Goal: Communication & Community: Answer question/provide support

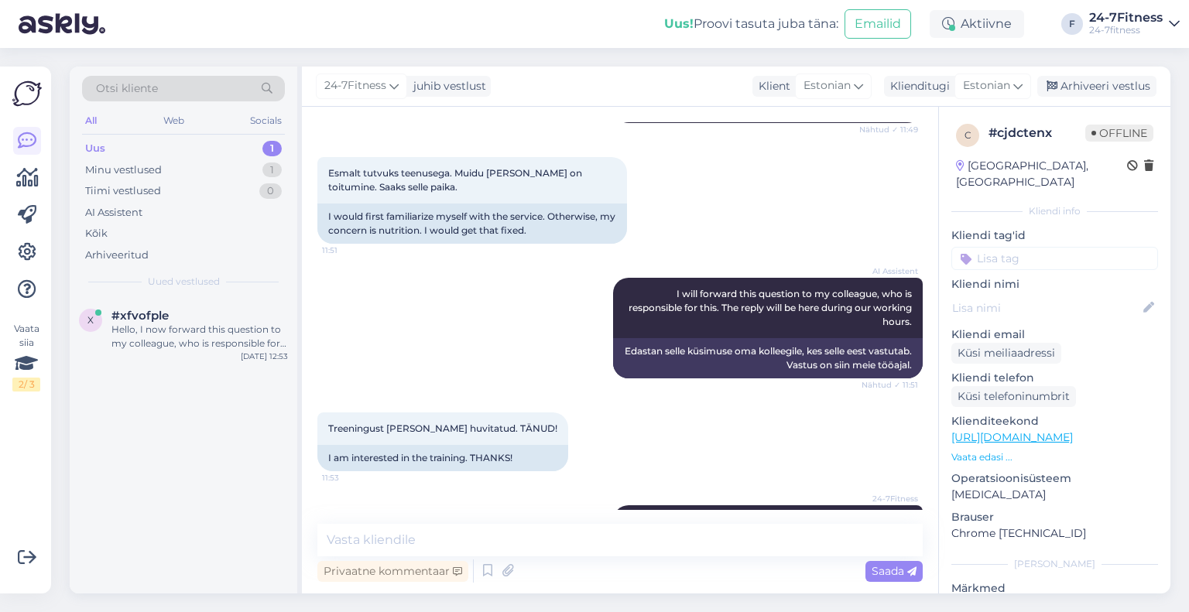
scroll to position [293, 0]
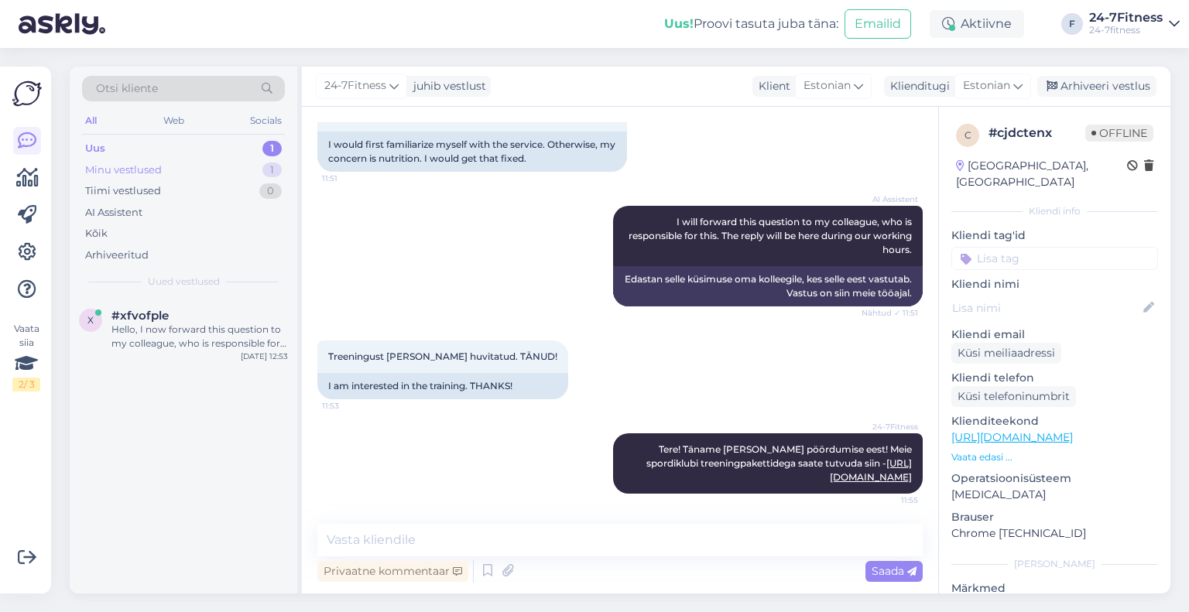
click at [148, 176] on div "Minu vestlused" at bounding box center [123, 170] width 77 height 15
click at [94, 145] on div "Uus" at bounding box center [94, 148] width 19 height 15
click at [184, 350] on div "x #xfvofple Hello, I now forward this question to my colleague, who is responsi…" at bounding box center [184, 333] width 228 height 70
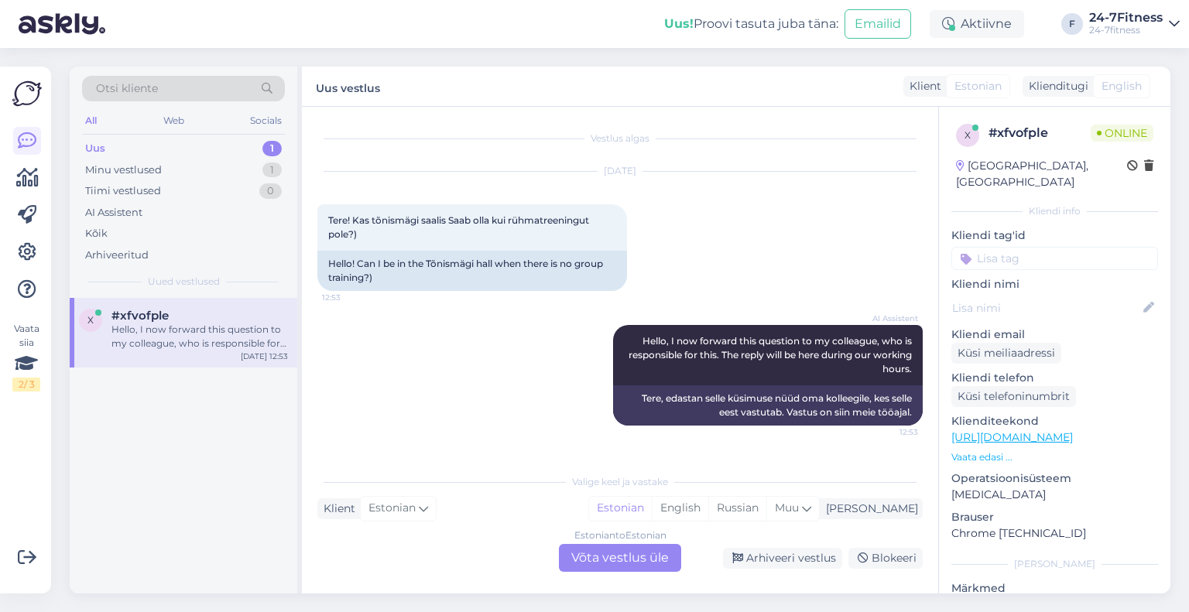
click at [632, 553] on div "Estonian to Estonian Võta vestlus üle" at bounding box center [620, 558] width 122 height 28
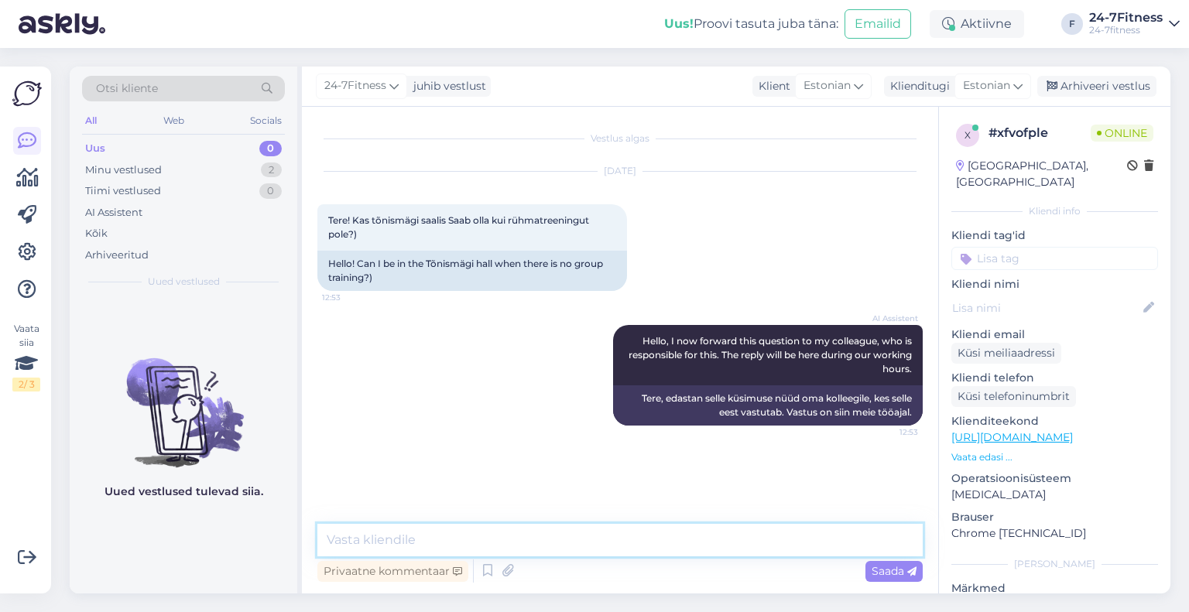
paste textarea "Tere! Täname Teid kirja eest! Paraku on rühmatreeningute stuudiod suletud aegad…"
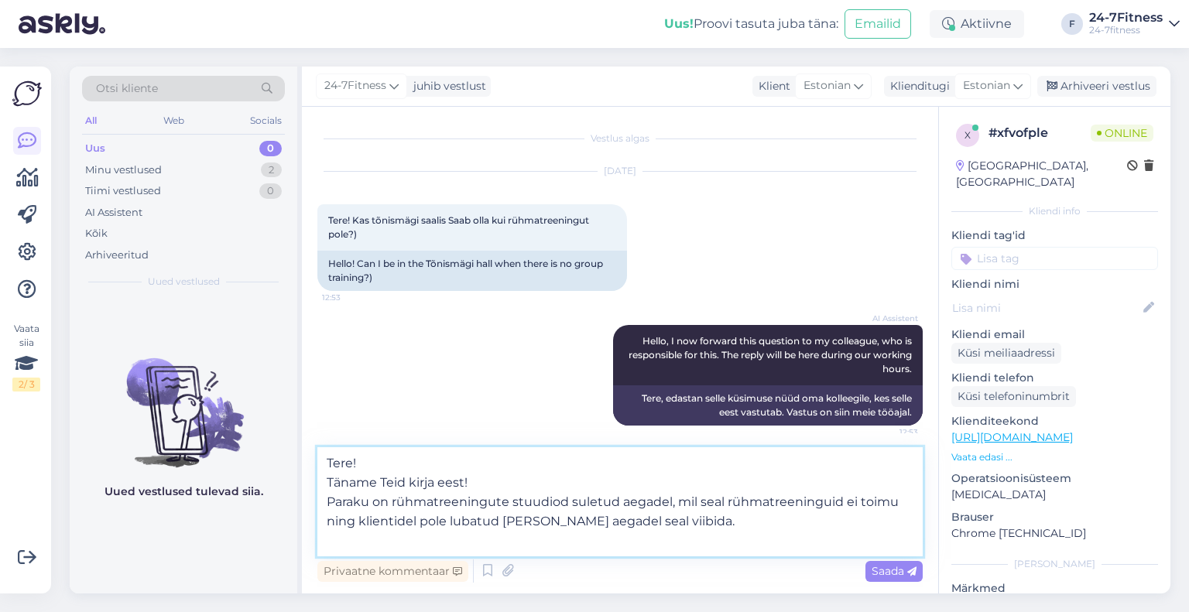
drag, startPoint x: 526, startPoint y: 489, endPoint x: 420, endPoint y: 488, distance: 105.3
click at [420, 488] on textarea "Tere! Täname Teid kirja eest! Paraku on rühmatreeningute stuudiod suletud aegad…" at bounding box center [619, 501] width 605 height 109
click at [328, 482] on textarea "Tere! Täname Teid pöördumise eest! Paraku on rühmatreeningute stuudiod suletud …" at bounding box center [619, 501] width 605 height 109
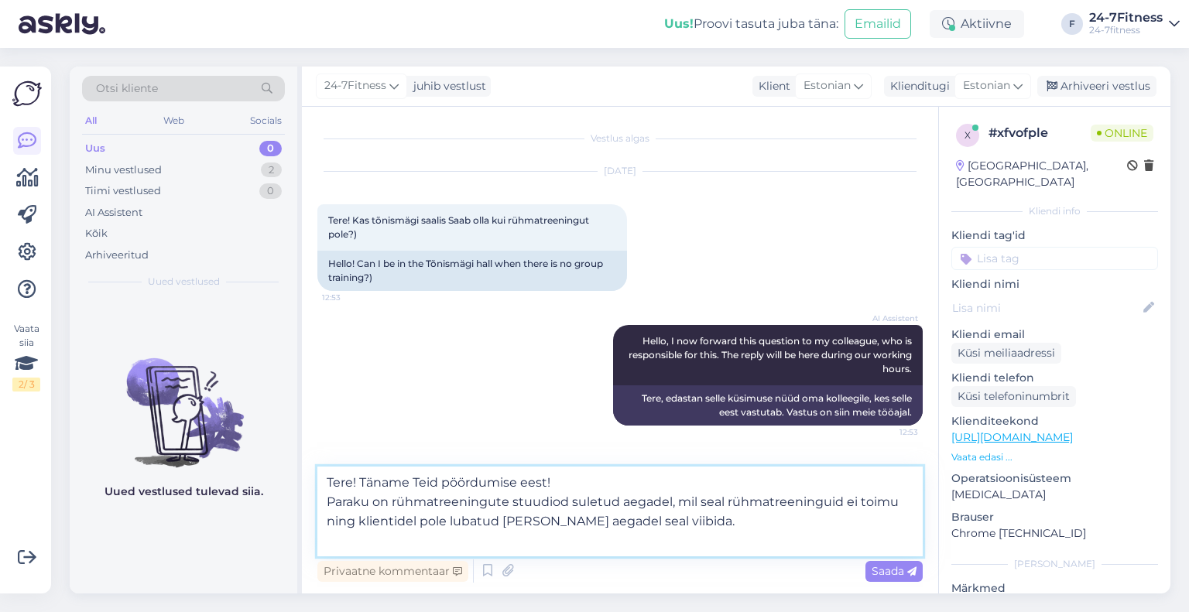
click at [323, 502] on textarea "Tere! Täname Teid pöördumise eest! Paraku on rühmatreeningute stuudiod suletud …" at bounding box center [619, 512] width 605 height 90
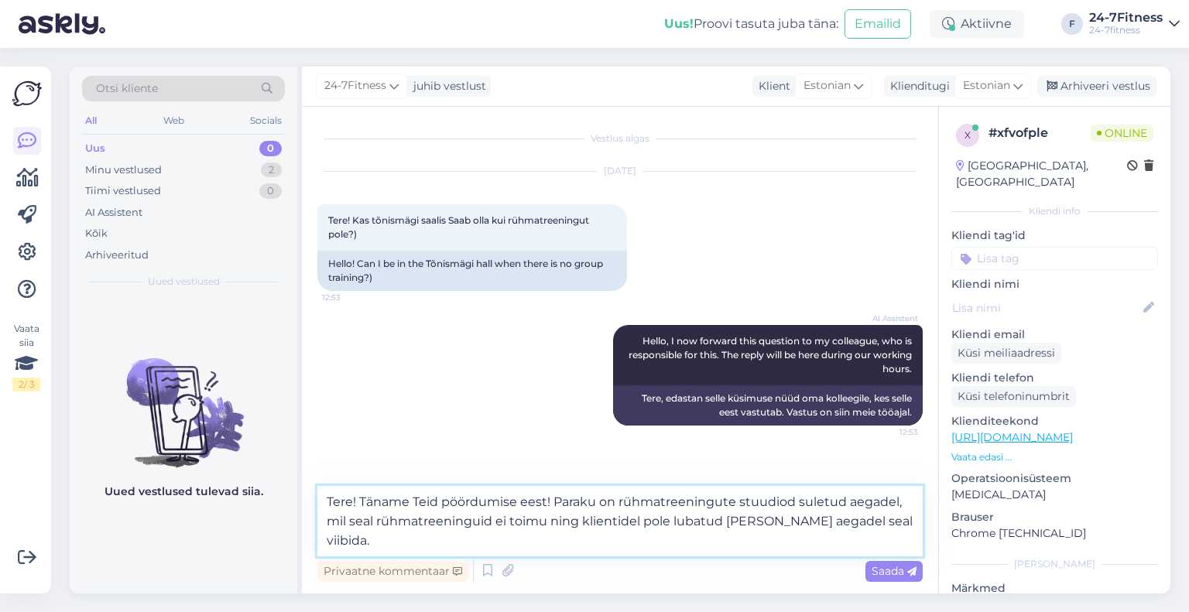
click at [538, 541] on textarea "Tere! Täname Teid pöördumise eest! Paraku on rühmatreeningute stuudiod suletud …" at bounding box center [619, 521] width 605 height 70
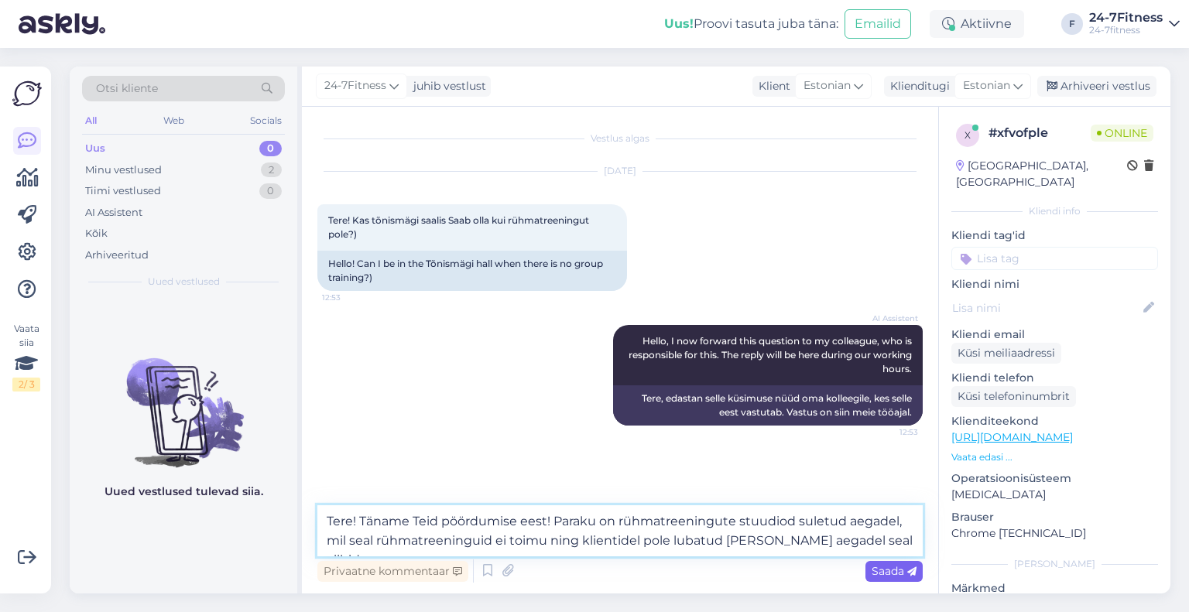
type textarea "Tere! Täname Teid pöördumise eest! Paraku on rühmatreeningute stuudiod suletud …"
click at [882, 567] on span "Saada" at bounding box center [894, 571] width 45 height 14
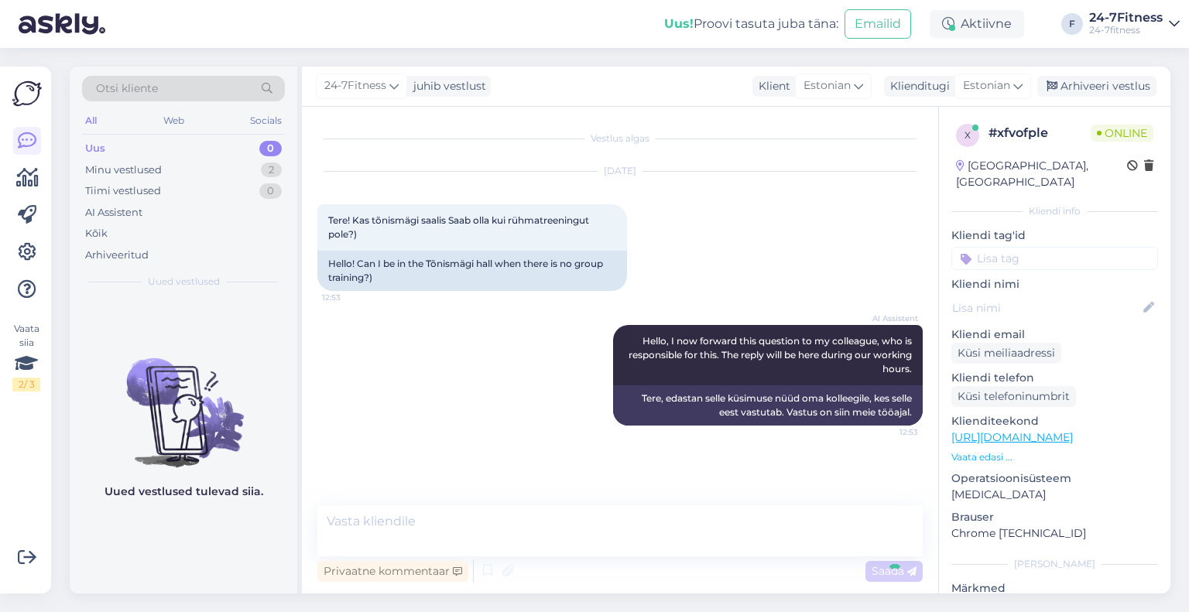
scroll to position [40, 0]
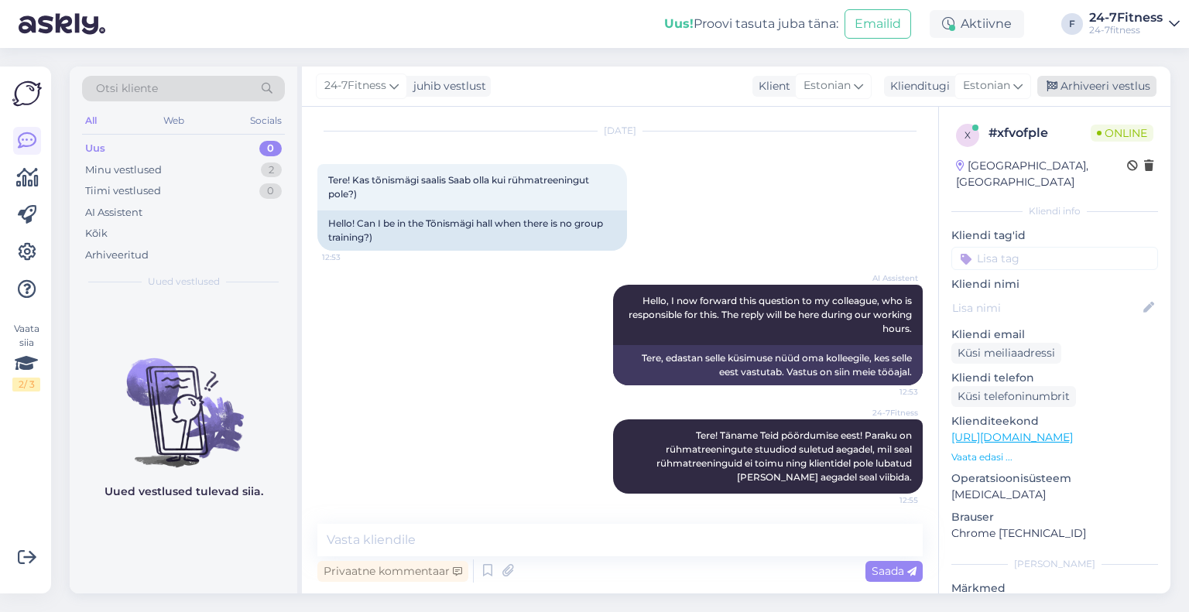
click at [1088, 84] on div "Arhiveeri vestlus" at bounding box center [1096, 86] width 119 height 21
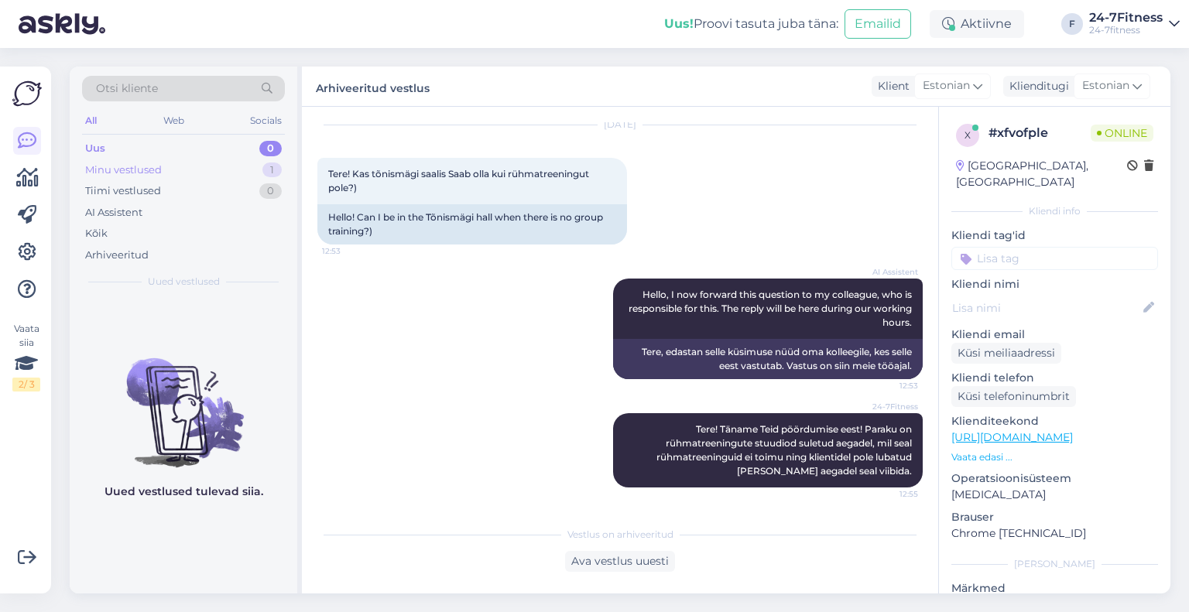
click at [150, 170] on div "Minu vestlused" at bounding box center [123, 170] width 77 height 15
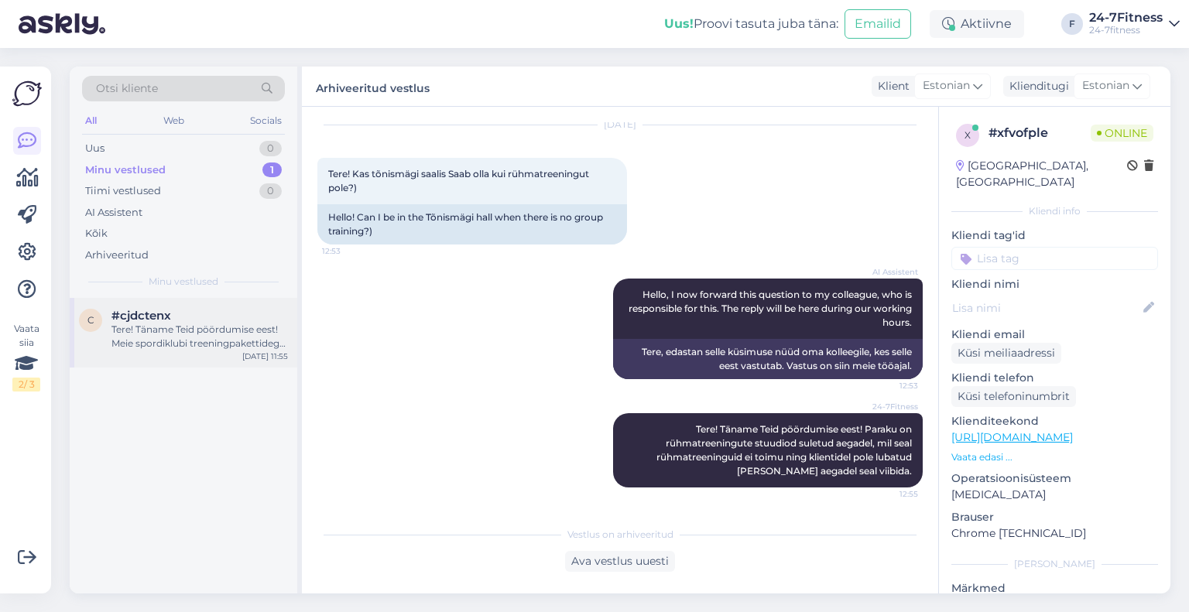
click at [174, 337] on div "Tere! Täname Teid pöördumise eest! Meie spordiklubi treeningpakettidega saate t…" at bounding box center [199, 337] width 176 height 28
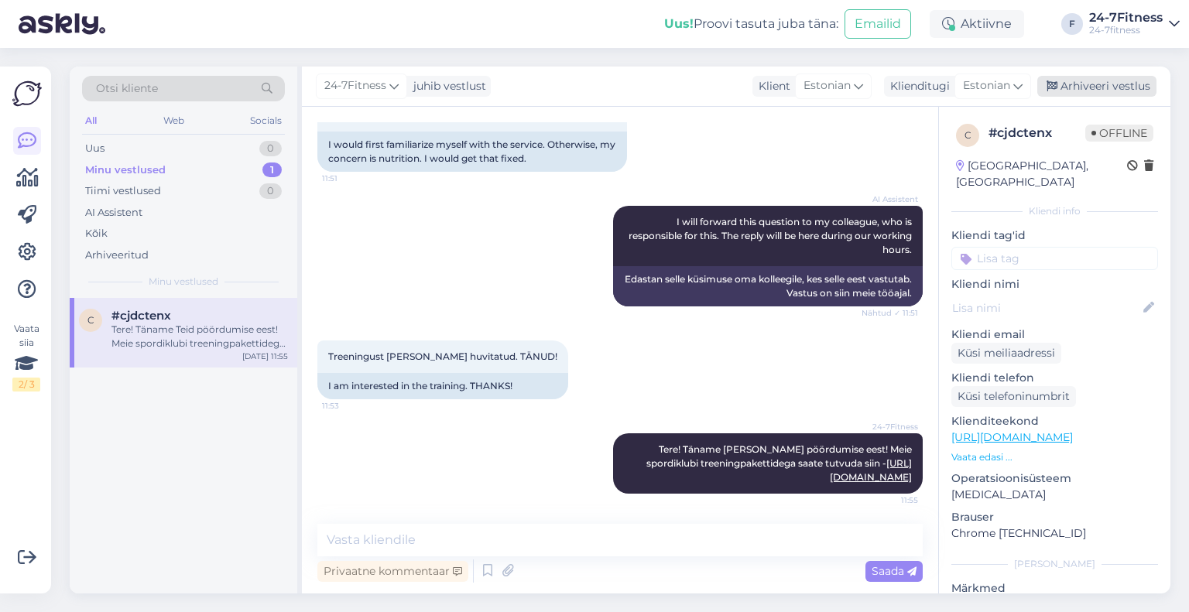
click at [1101, 86] on div "Arhiveeri vestlus" at bounding box center [1096, 86] width 119 height 21
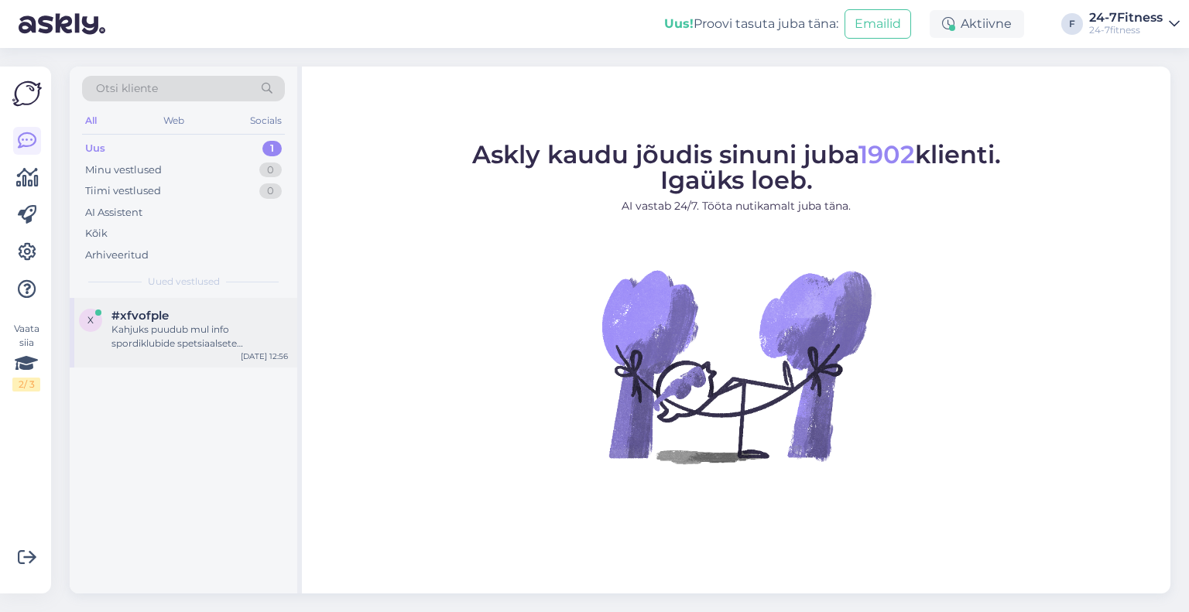
click at [152, 345] on div "Kahjuks puudub mul info spordiklubide spetsiaalsete venitusalade ja põrandakate…" at bounding box center [199, 337] width 176 height 28
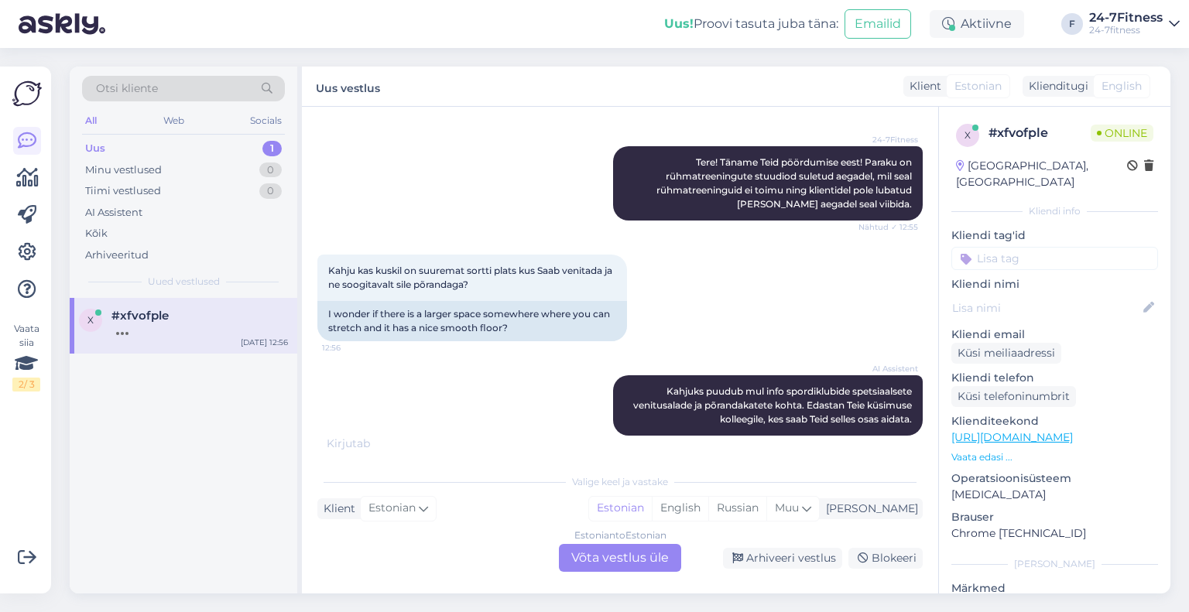
scroll to position [406, 0]
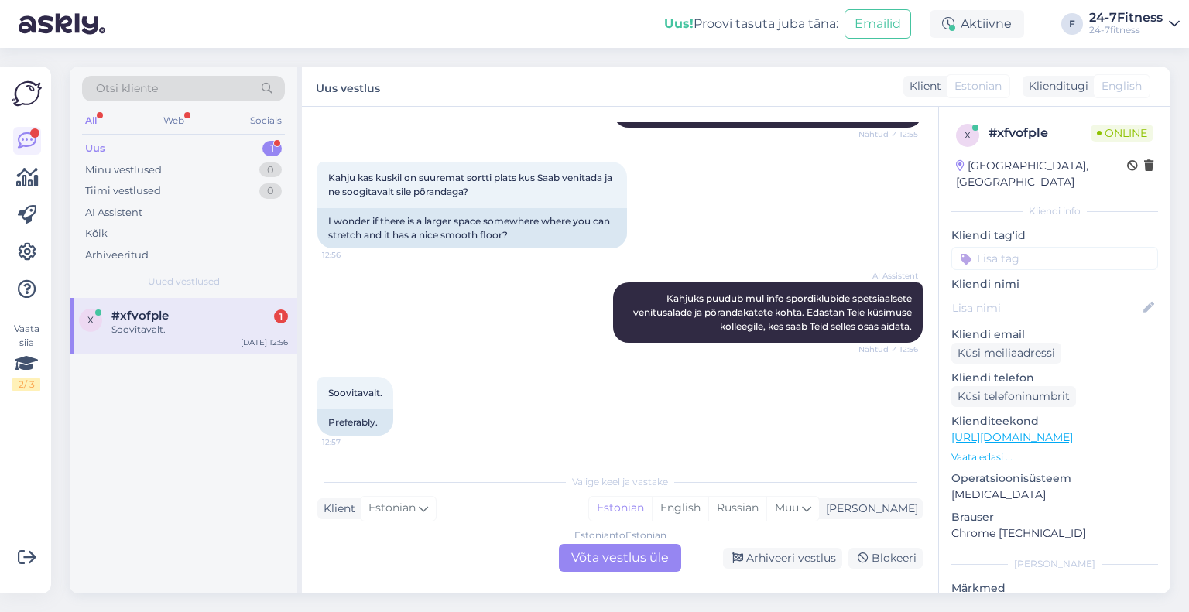
click at [594, 563] on div "Estonian to Estonian Võta vestlus üle" at bounding box center [620, 558] width 122 height 28
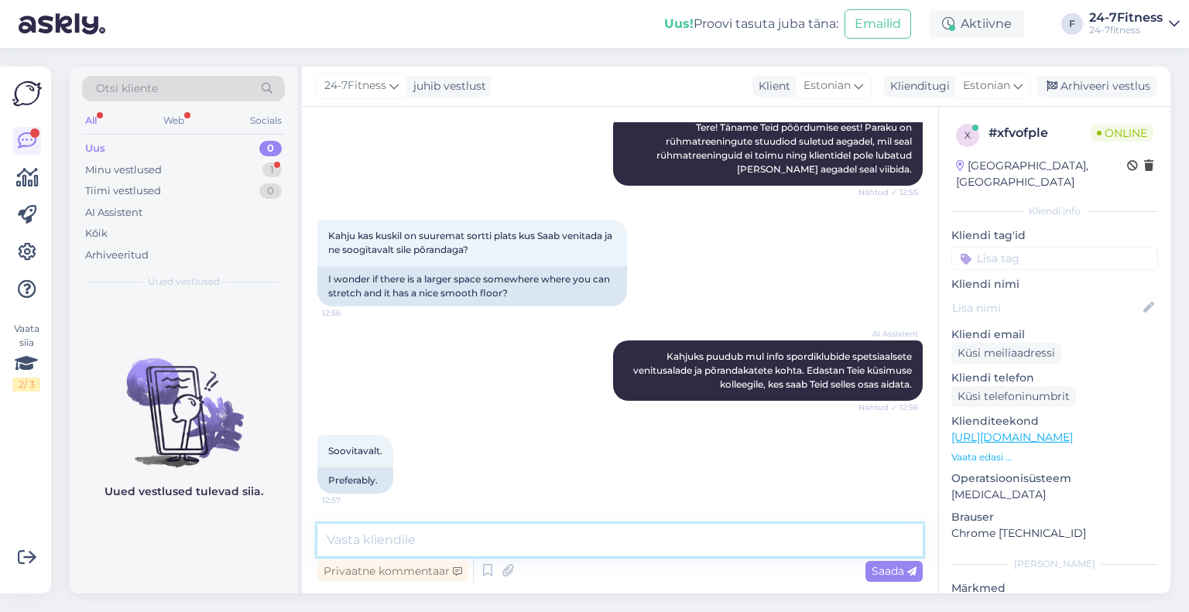
click at [512, 547] on textarea at bounding box center [619, 540] width 605 height 33
type textarea "Jah, meie spordiklubides on olemas venitusalad."
click at [882, 572] on span "Saada" at bounding box center [894, 571] width 45 height 14
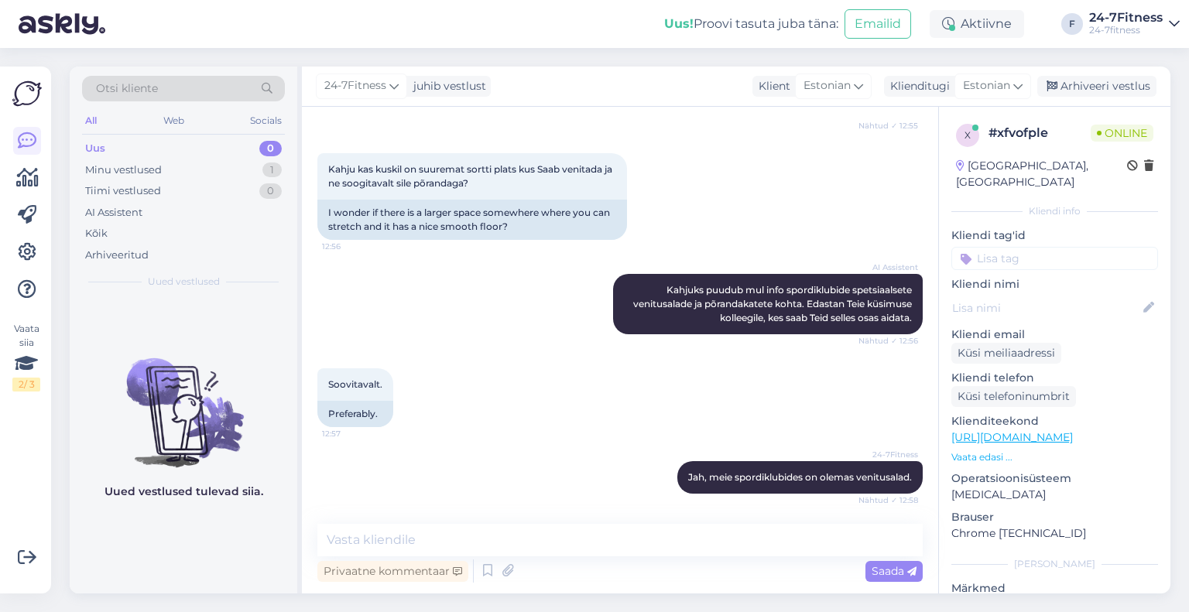
scroll to position [423, 0]
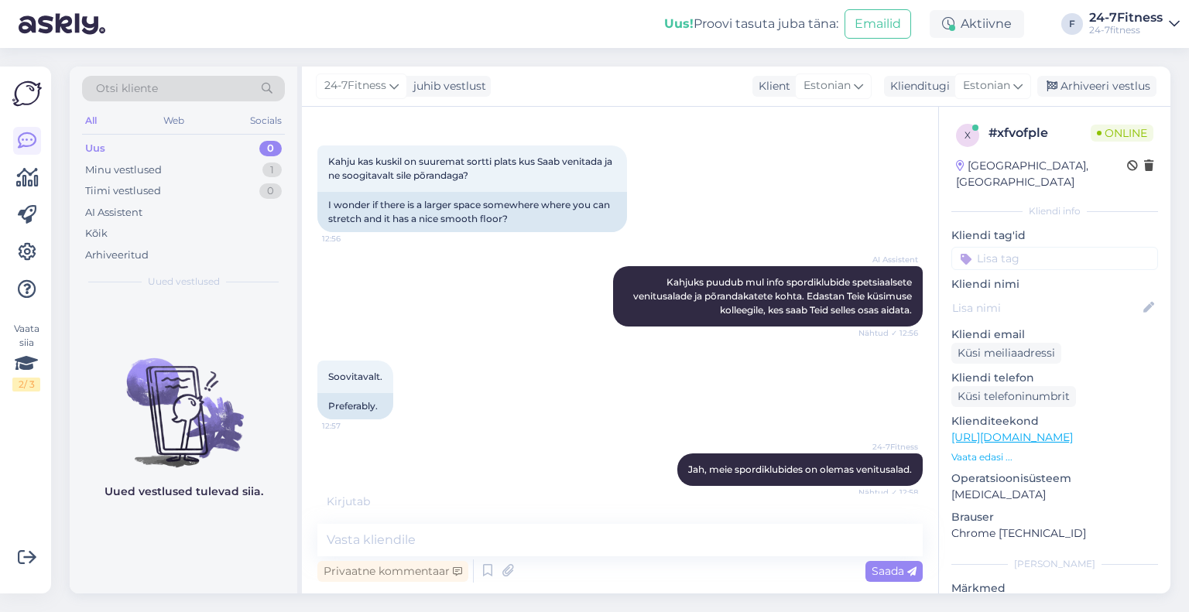
click at [262, 531] on div "Uued vestlused tulevad siia." at bounding box center [184, 446] width 228 height 296
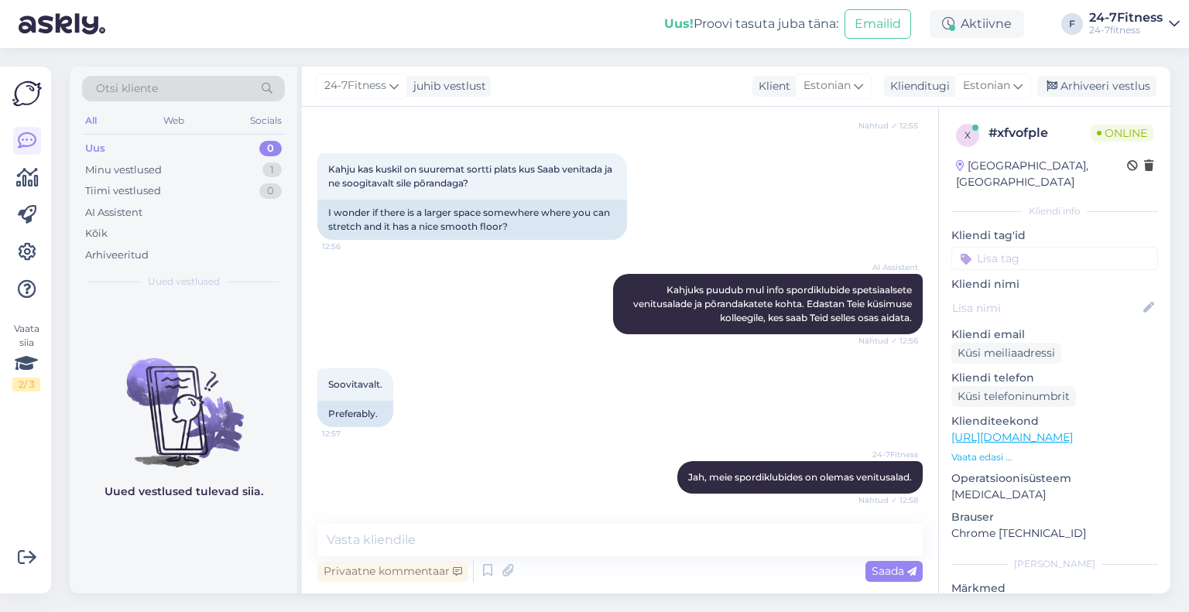
scroll to position [481, 0]
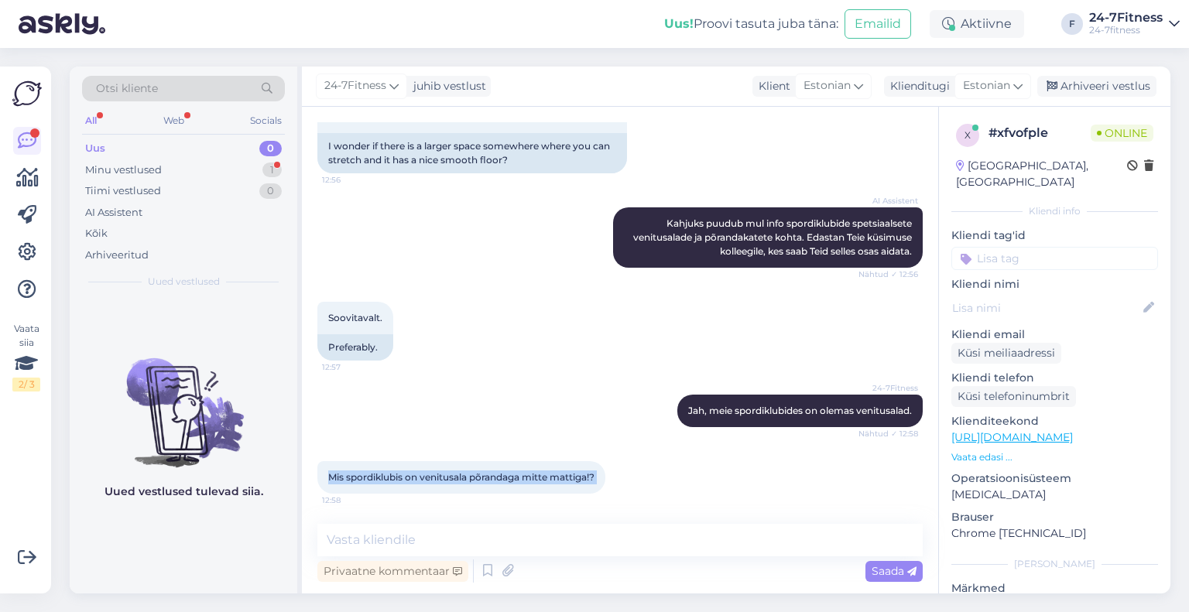
drag, startPoint x: 615, startPoint y: 477, endPoint x: 328, endPoint y: 474, distance: 286.4
click at [328, 474] on div "Mis spordiklubis on venitusala põrandaga mitte mattiga!? 12:58" at bounding box center [461, 477] width 288 height 33
copy div "Mis spordiklubis on venitusala põrandaga mitte mattiga!? 12:58"
paste textarea "Meie spordiklubides on venitusala kaetud spetsiaalse põrandakattega, mis on sob…"
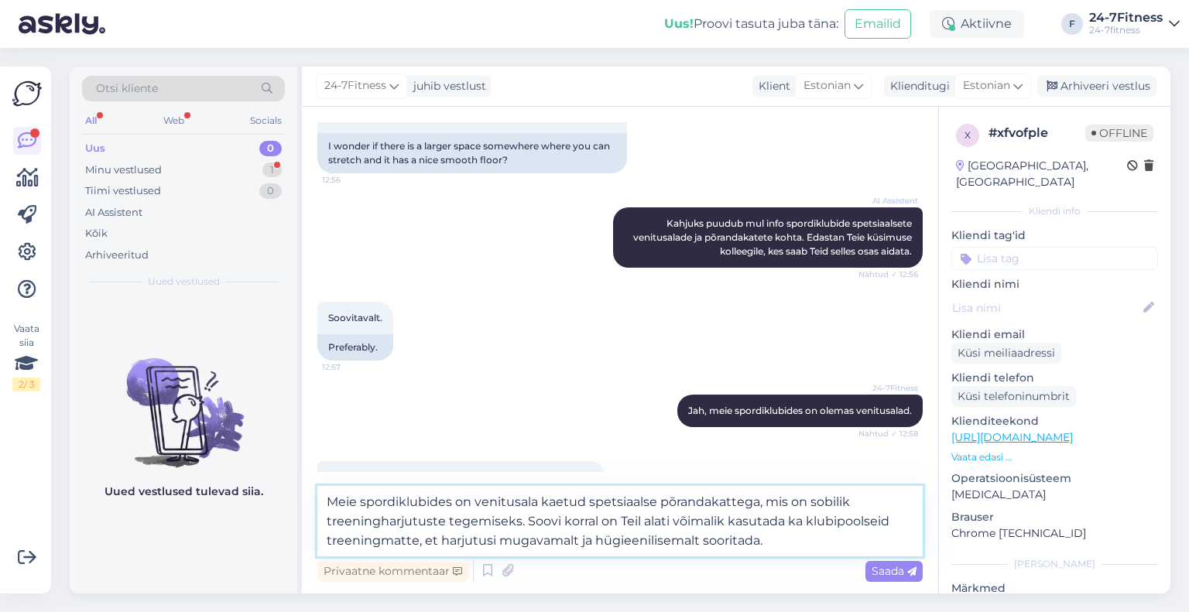
drag, startPoint x: 670, startPoint y: 522, endPoint x: 653, endPoint y: 522, distance: 17.0
click at [653, 522] on textarea "Meie spordiklubides on venitusala kaetud spetsiaalse põrandakattega, mis on sob…" at bounding box center [619, 521] width 605 height 70
drag, startPoint x: 864, startPoint y: 523, endPoint x: 783, endPoint y: 526, distance: 81.3
click at [783, 526] on textarea "Meie spordiklubides on venitusala kaetud spetsiaalse põrandakattega, mis on sob…" at bounding box center [619, 521] width 605 height 70
click at [783, 538] on textarea "Meie spordiklubides on venitusala kaetud spetsiaalse põrandakattega, mis on sob…" at bounding box center [619, 521] width 605 height 70
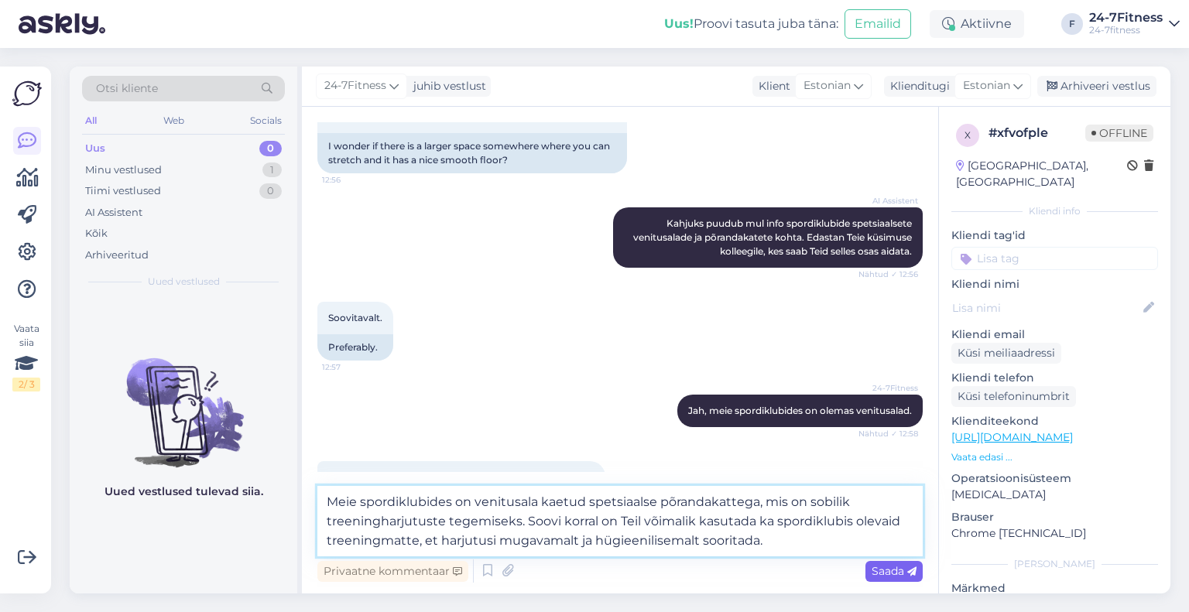
type textarea "Meie spordiklubides on venitusala kaetud spetsiaalse põrandakattega, mis on sob…"
click at [886, 574] on span "Saada" at bounding box center [894, 571] width 45 height 14
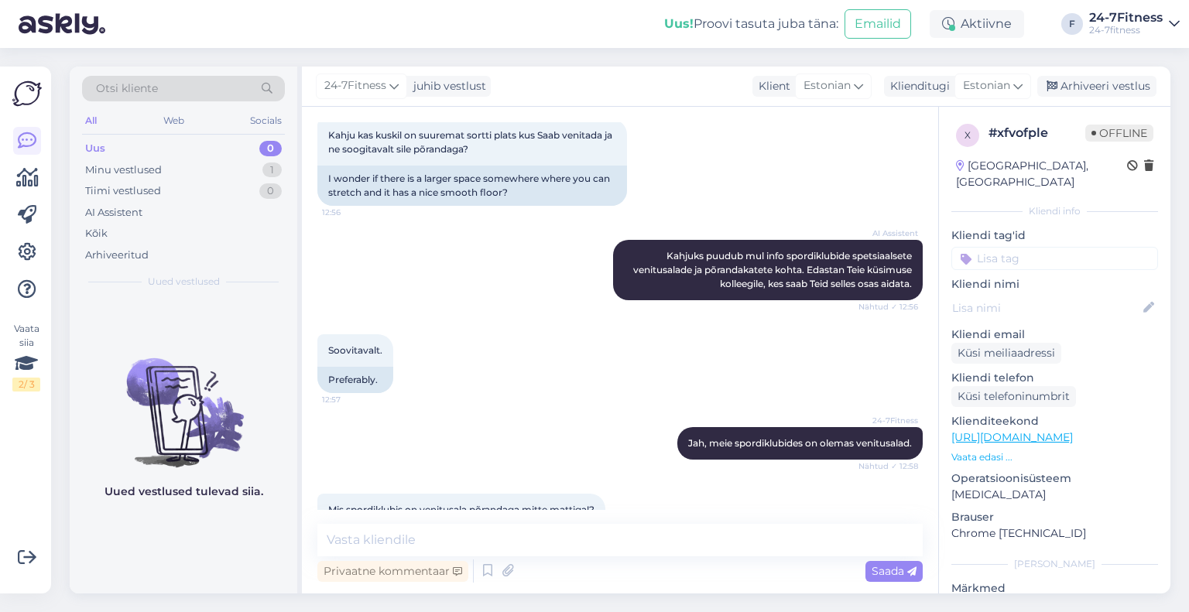
scroll to position [604, 0]
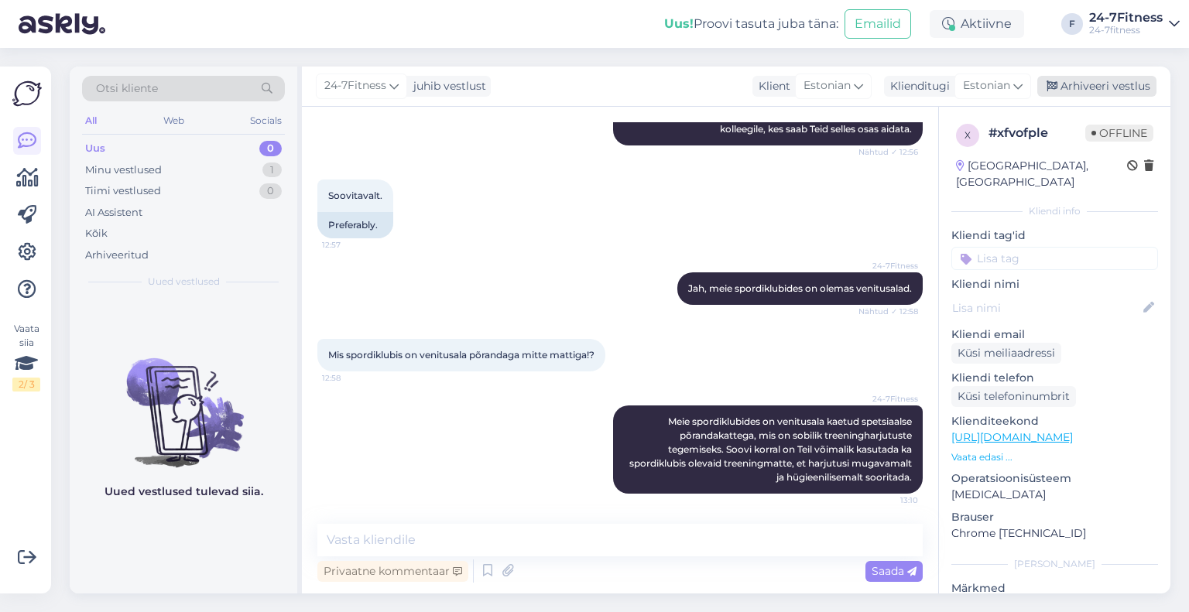
click at [1098, 89] on div "Arhiveeri vestlus" at bounding box center [1096, 86] width 119 height 21
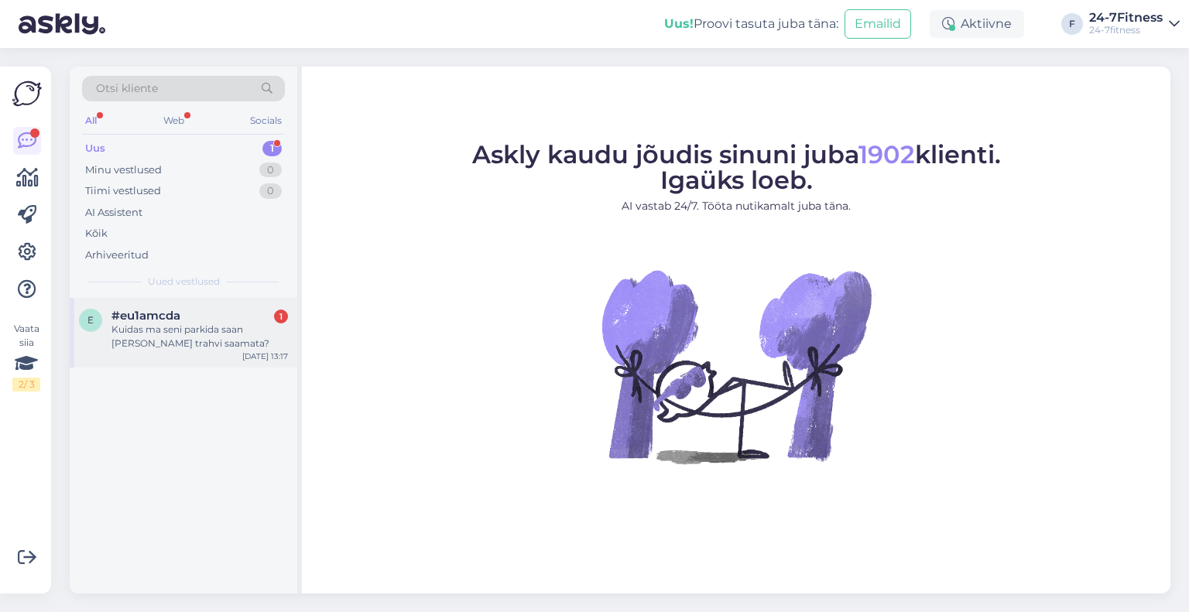
click at [186, 356] on div "e #eu1amcda 1 Kuidas ma seni parkida saan ilma trahvi saamata? Aug 30 13:17" at bounding box center [184, 333] width 228 height 70
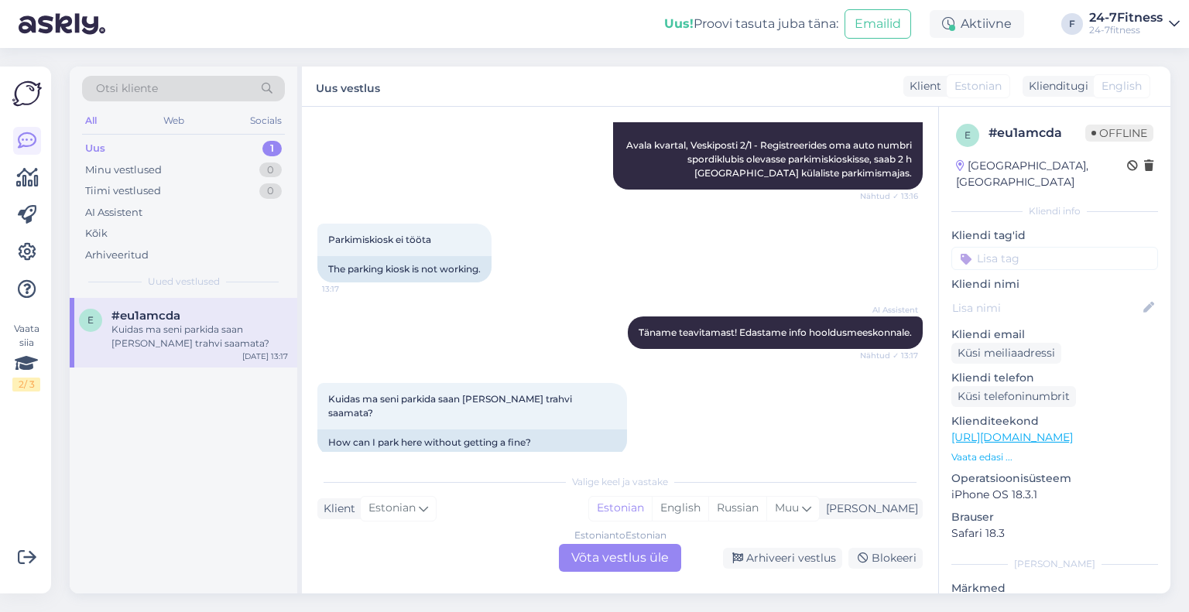
scroll to position [873, 0]
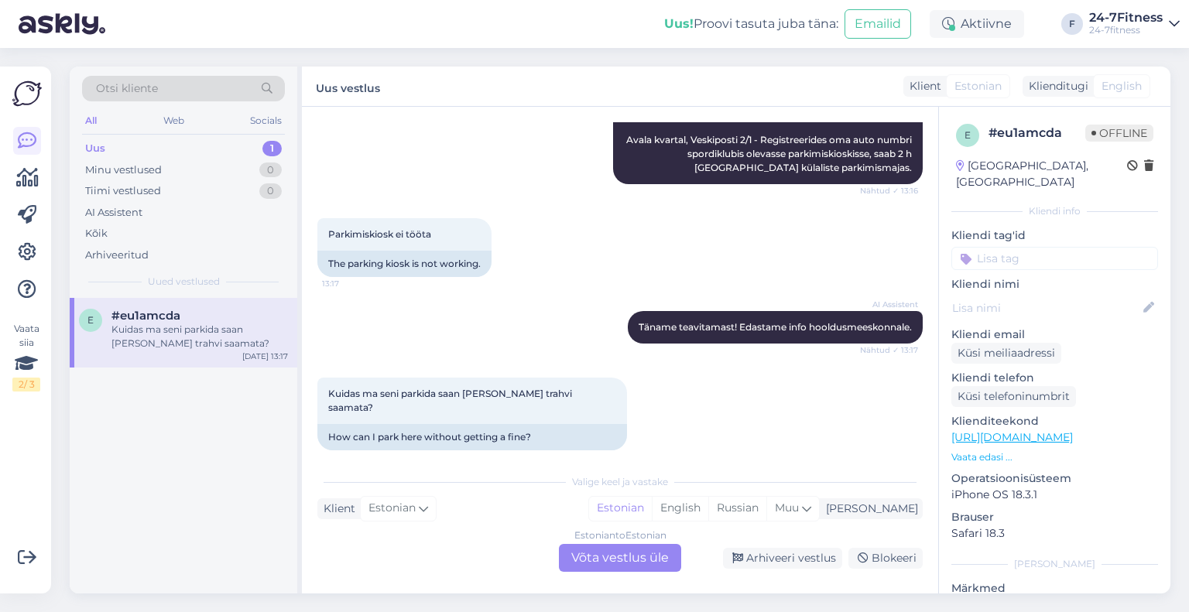
click at [625, 557] on div "Estonian to Estonian Võta vestlus üle" at bounding box center [620, 558] width 122 height 28
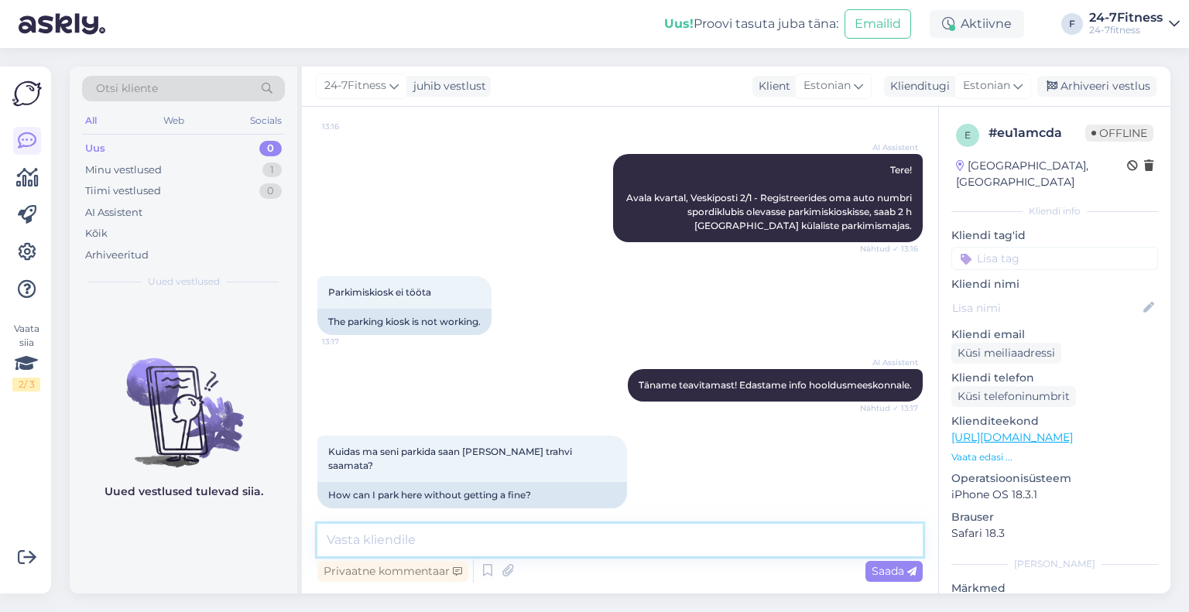
click at [452, 537] on textarea at bounding box center [619, 540] width 605 height 33
paste textarea "Palun tehke antud parikimiskioski ekraanile restart. Seda peaks saama teha, kui…"
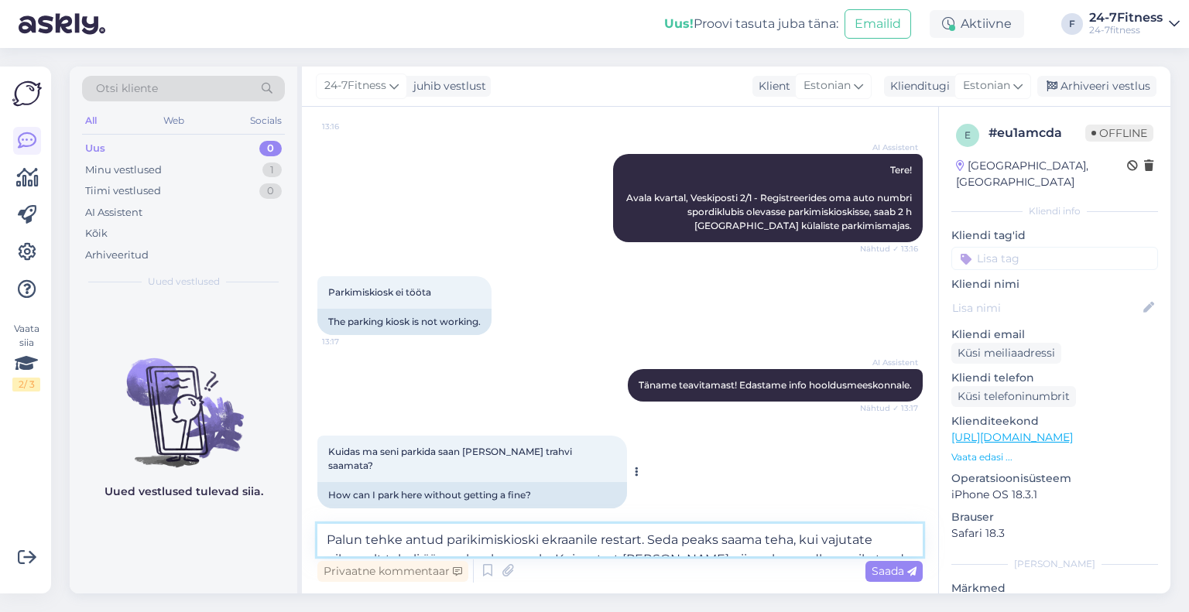
scroll to position [854, 0]
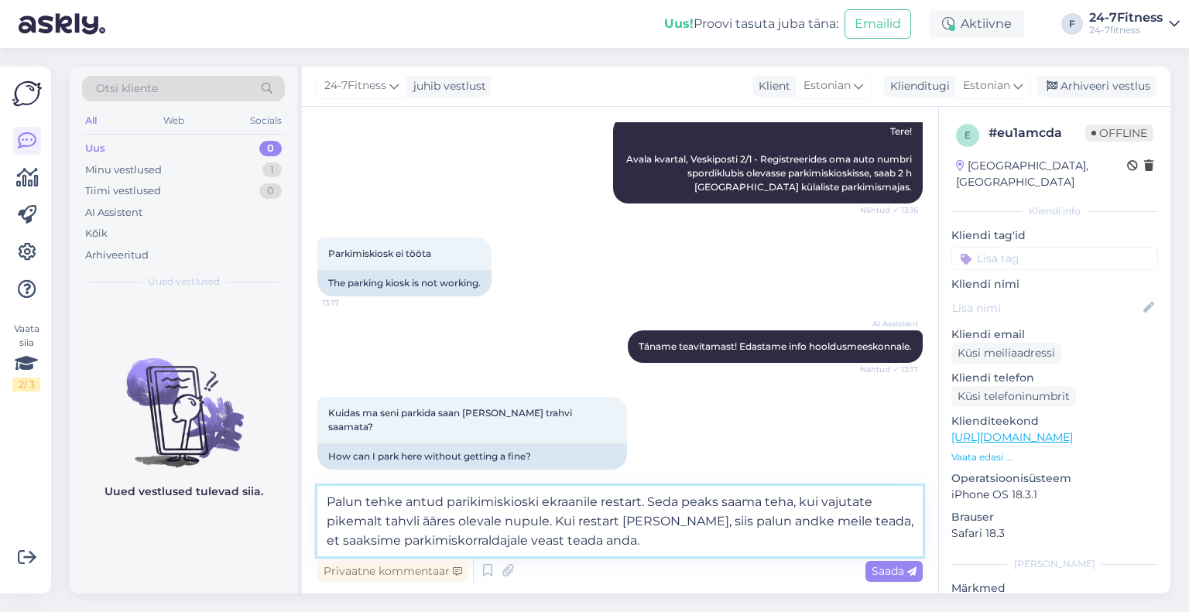
click at [326, 502] on textarea "Palun tehke antud parikimiskioski ekraanile restart. Seda peaks saama teha, kui…" at bounding box center [619, 521] width 605 height 70
drag, startPoint x: 827, startPoint y: 541, endPoint x: 751, endPoint y: 526, distance: 77.3
click at [751, 526] on textarea "Tere! Täname Teid pöördumise eest! Palun tehke antud parikimiskioski ekraanile …" at bounding box center [619, 521] width 605 height 70
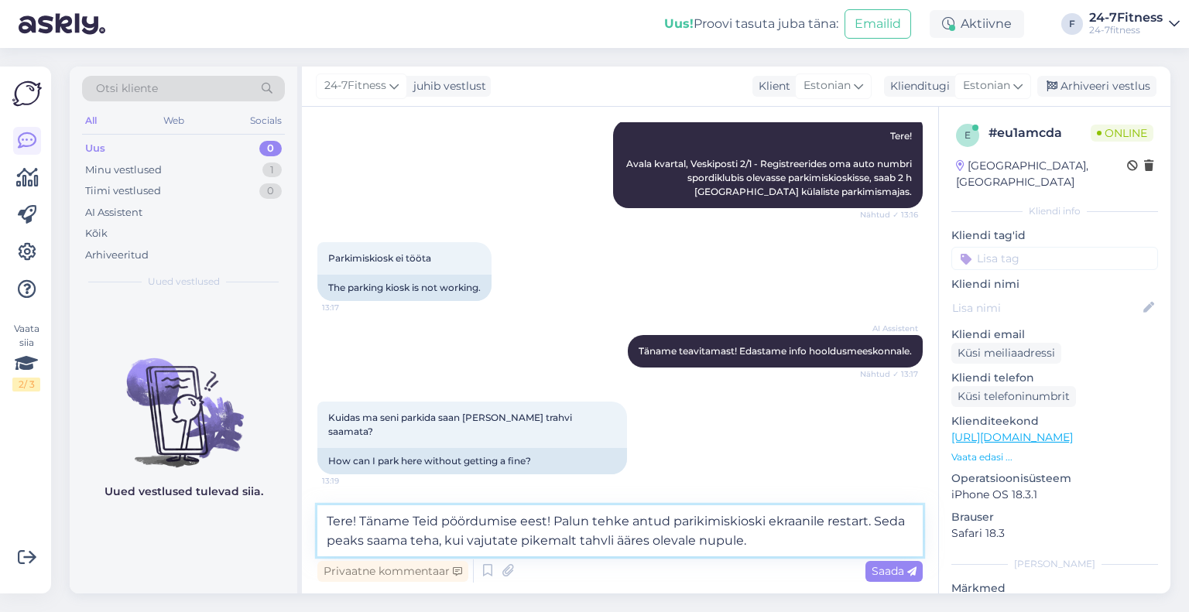
scroll to position [834, 0]
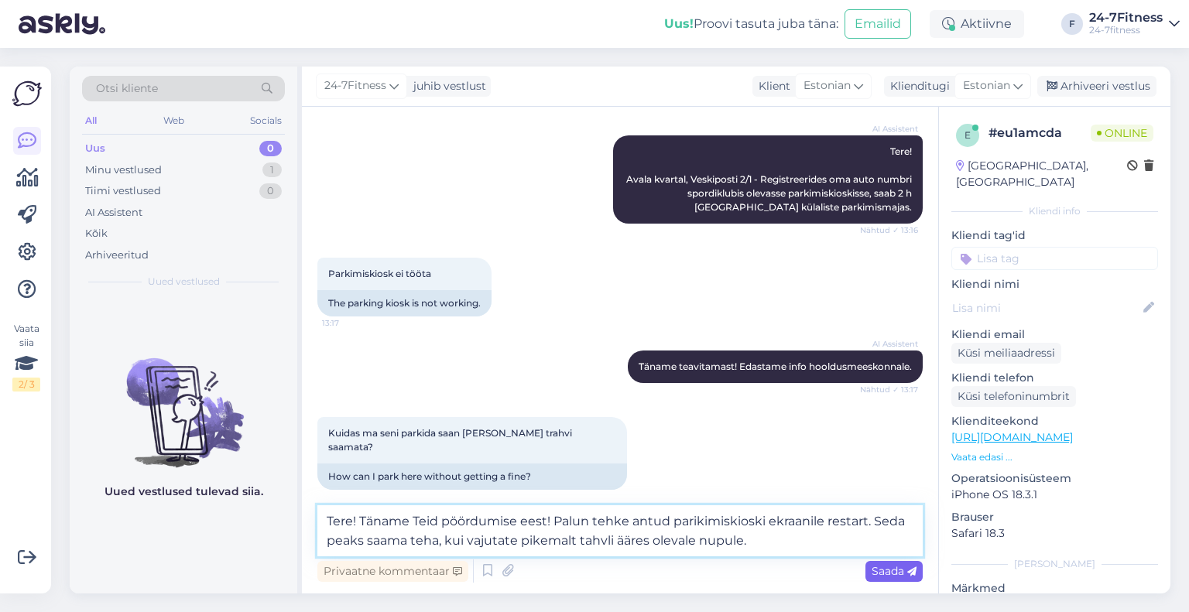
type textarea "Tere! Täname Teid pöördumise eest! Palun tehke antud parikimiskioski ekraanile …"
click at [870, 569] on div "Saada" at bounding box center [893, 571] width 57 height 21
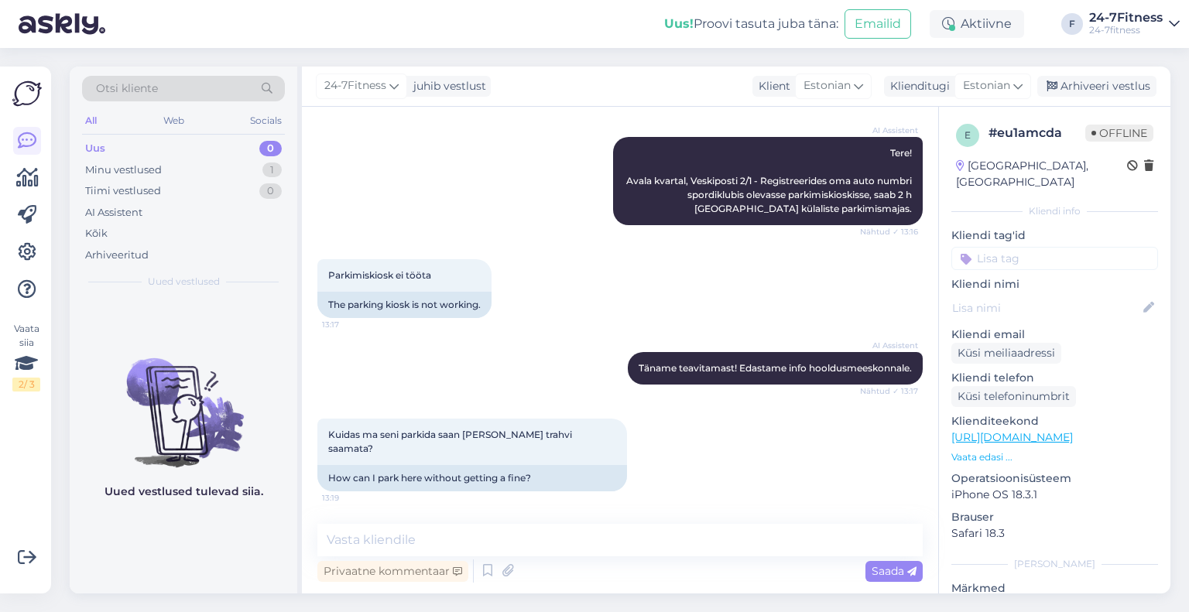
scroll to position [909, 0]
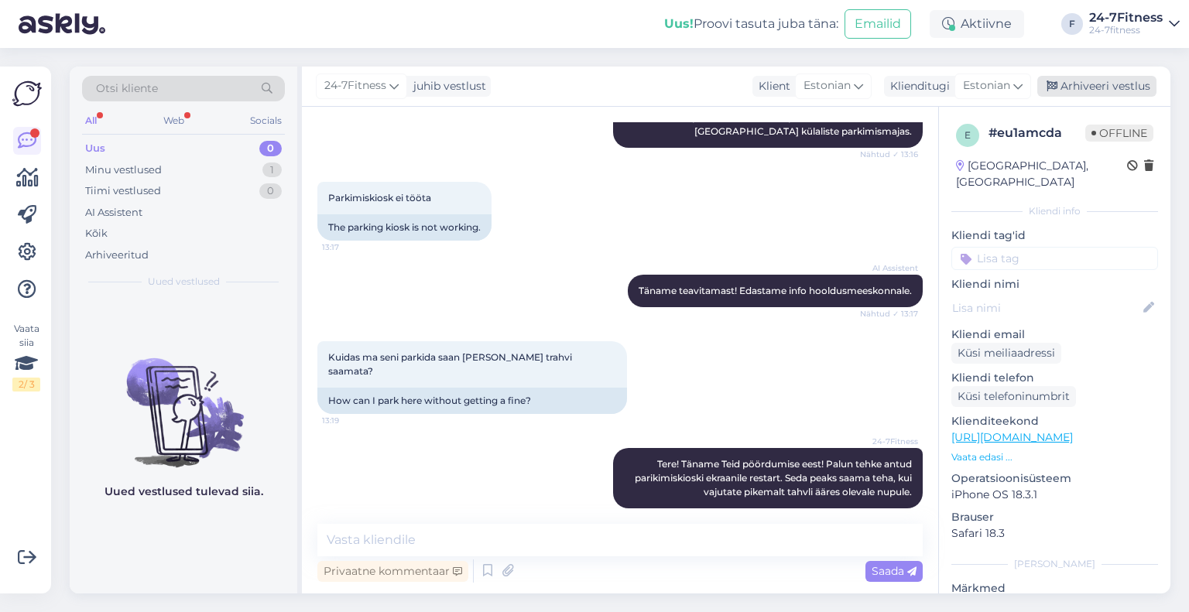
click at [1096, 86] on div "Arhiveeri vestlus" at bounding box center [1096, 86] width 119 height 21
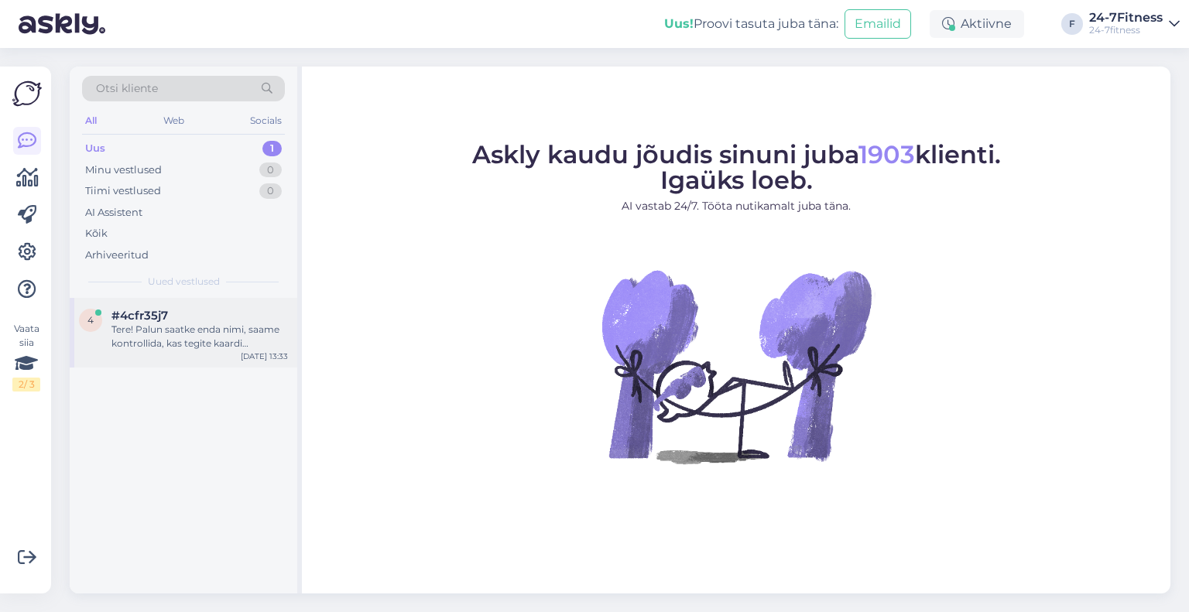
click at [171, 353] on div "4 #4cfr35j7 Tere! Palun saatke enda nimi, saame kontrollida, kas tegite kaardi …" at bounding box center [184, 333] width 228 height 70
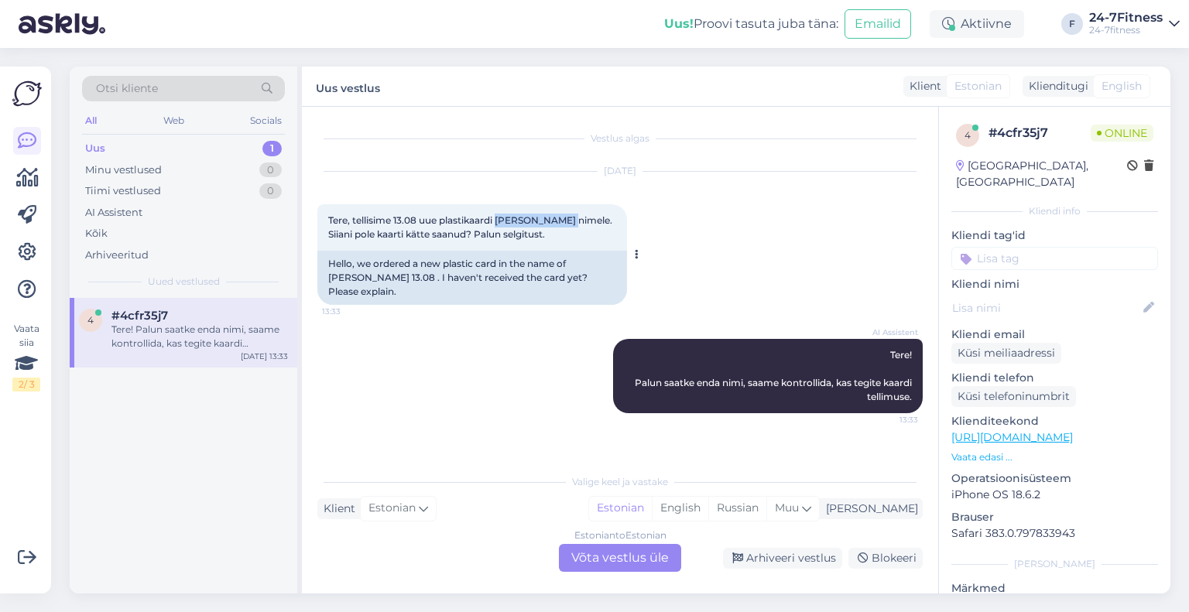
drag, startPoint x: 573, startPoint y: 219, endPoint x: 498, endPoint y: 218, distance: 74.3
click at [498, 218] on span "Tere, tellisime 13.08 uue plastikaardi Grete Tehvanus nimele. Siiani pole kaart…" at bounding box center [471, 227] width 286 height 26
copy span "Grete Tehvanus"
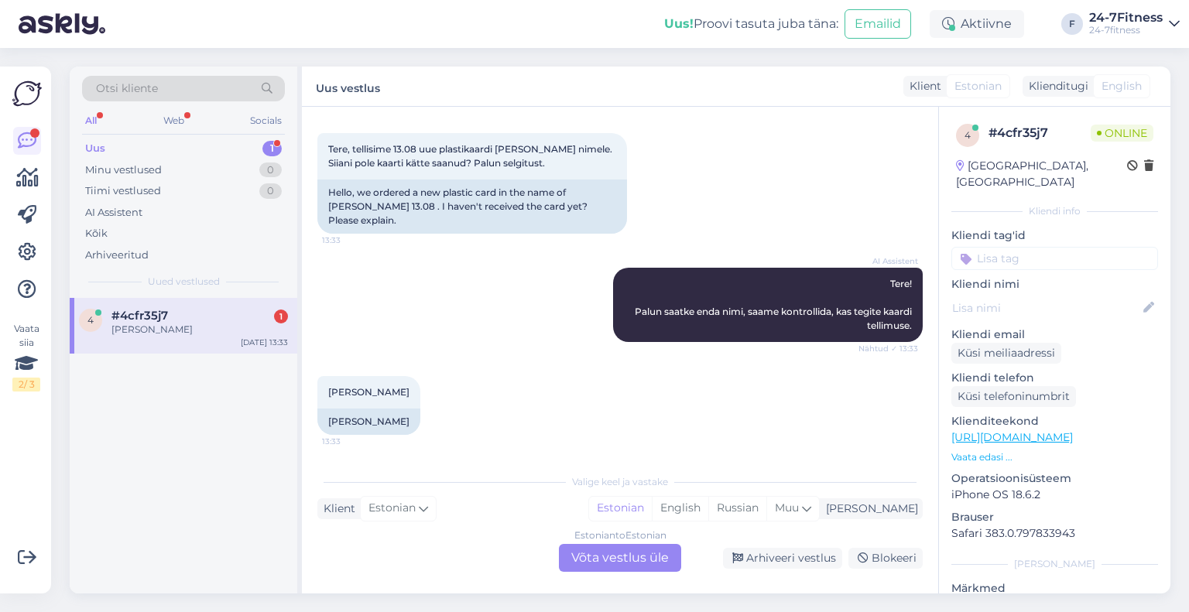
click at [593, 552] on div "Estonian to Estonian Võta vestlus üle" at bounding box center [620, 558] width 122 height 28
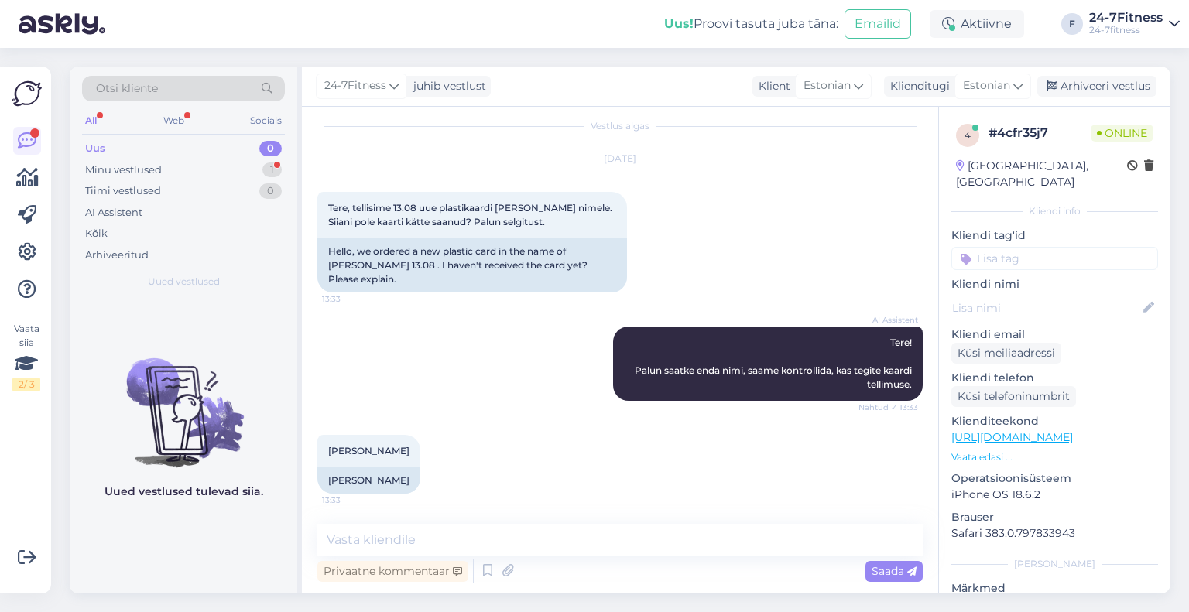
click at [421, 522] on div "Vestlus algas Aug 30 2025 Tere, tellisime 13.08 uue plastikaardi Grete Tehvanus…" at bounding box center [620, 350] width 636 height 487
click at [421, 535] on textarea at bounding box center [619, 540] width 605 height 33
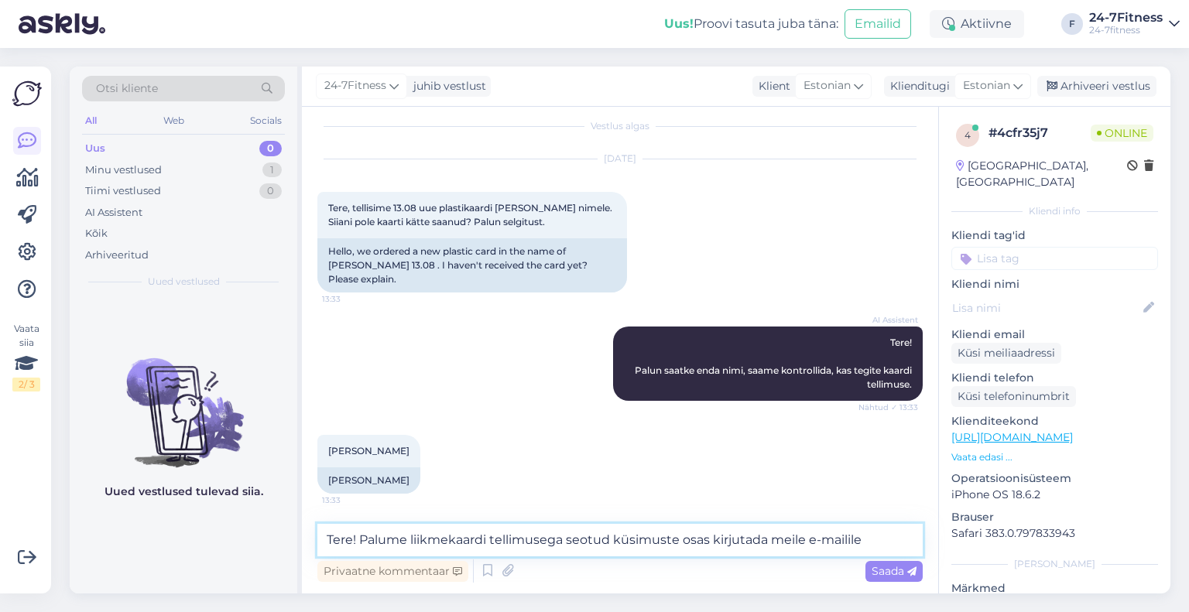
paste textarea "info@24-7fitness.ee"
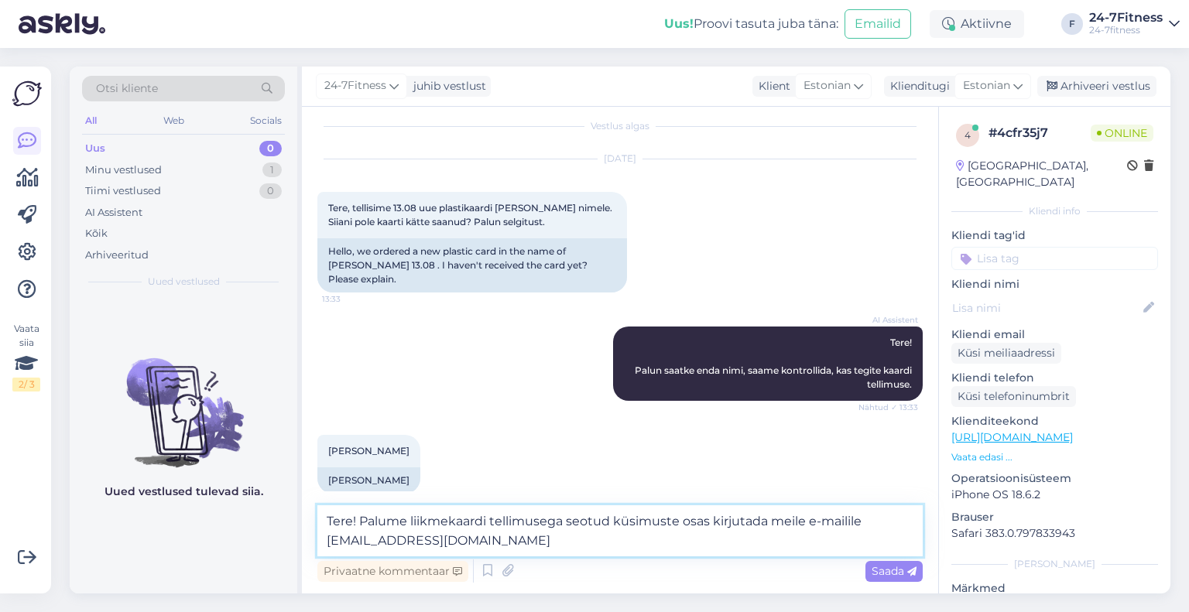
scroll to position [31, 0]
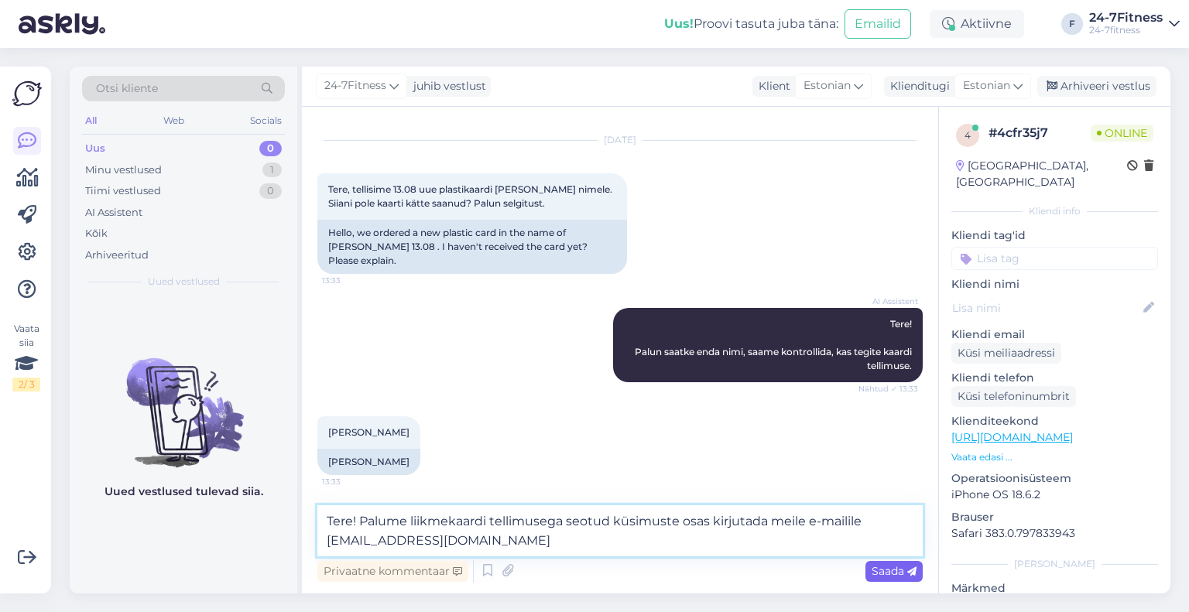
type textarea "Tere! Palume liikmekaardi tellimusega seotud küsimuste osas kirjutada meile e-m…"
click at [892, 567] on span "Saada" at bounding box center [894, 571] width 45 height 14
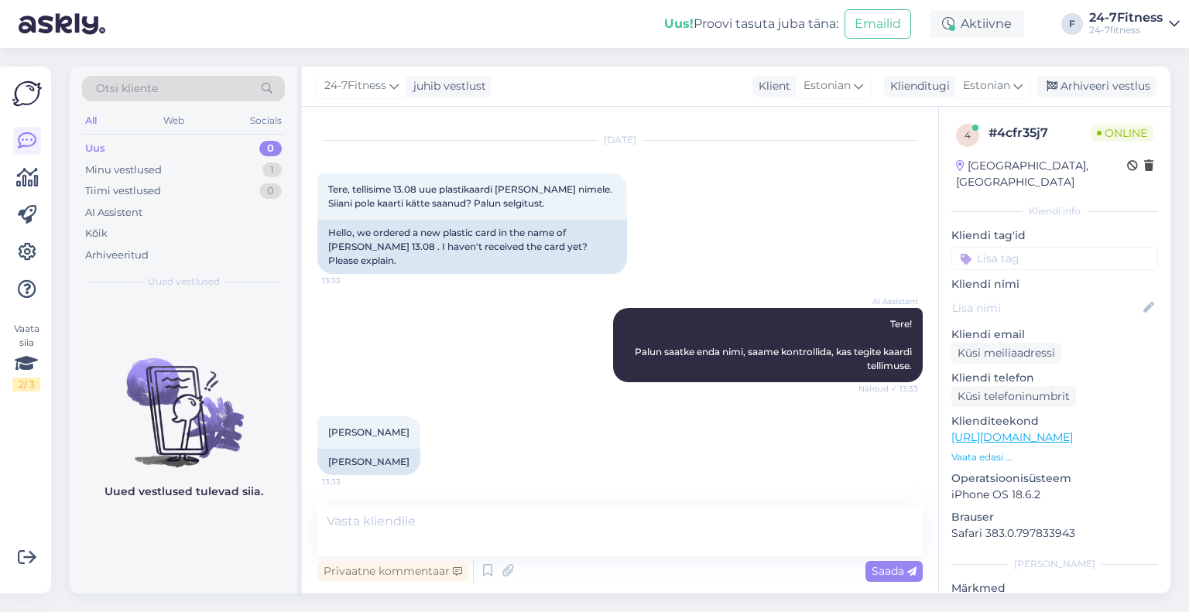
scroll to position [93, 0]
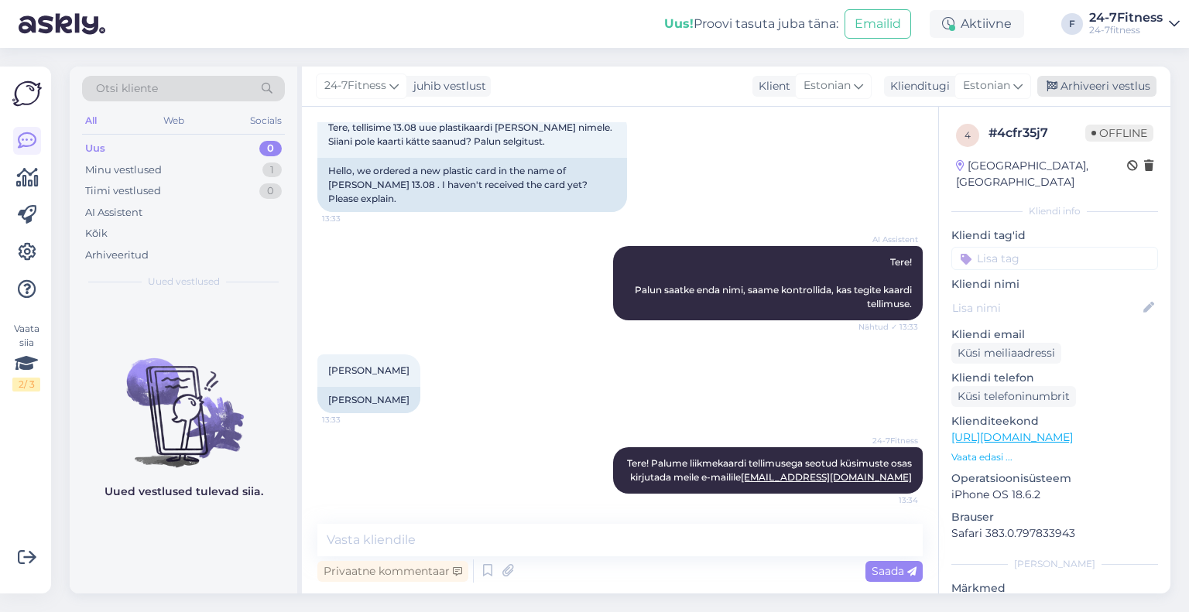
click at [1077, 84] on div "Arhiveeri vestlus" at bounding box center [1096, 86] width 119 height 21
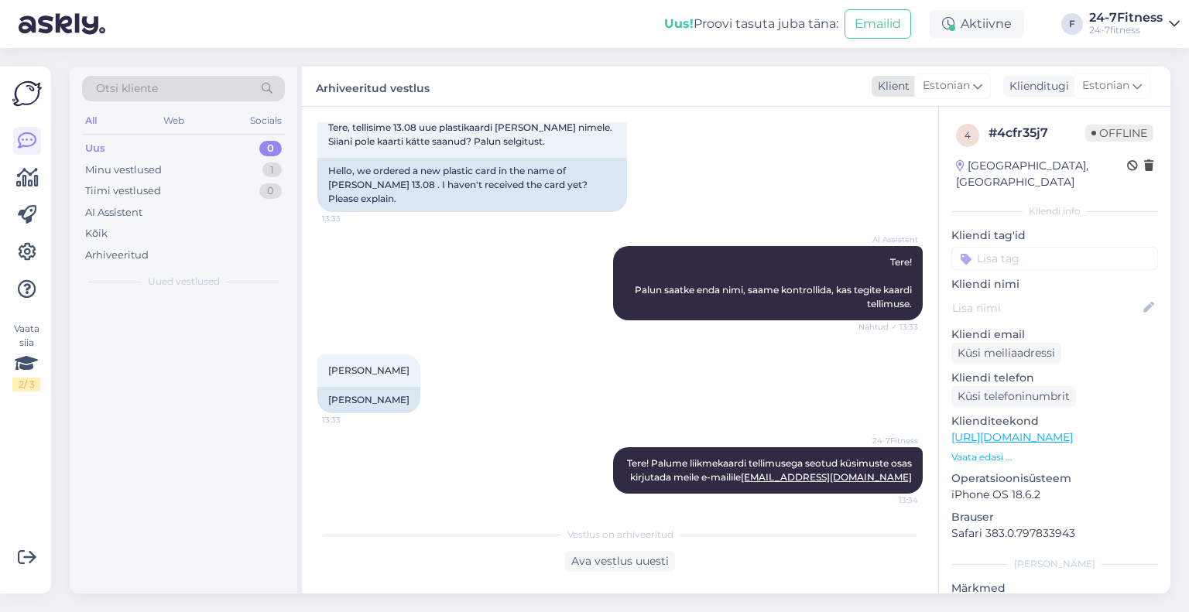
scroll to position [99, 0]
